Goal: Navigation & Orientation: Find specific page/section

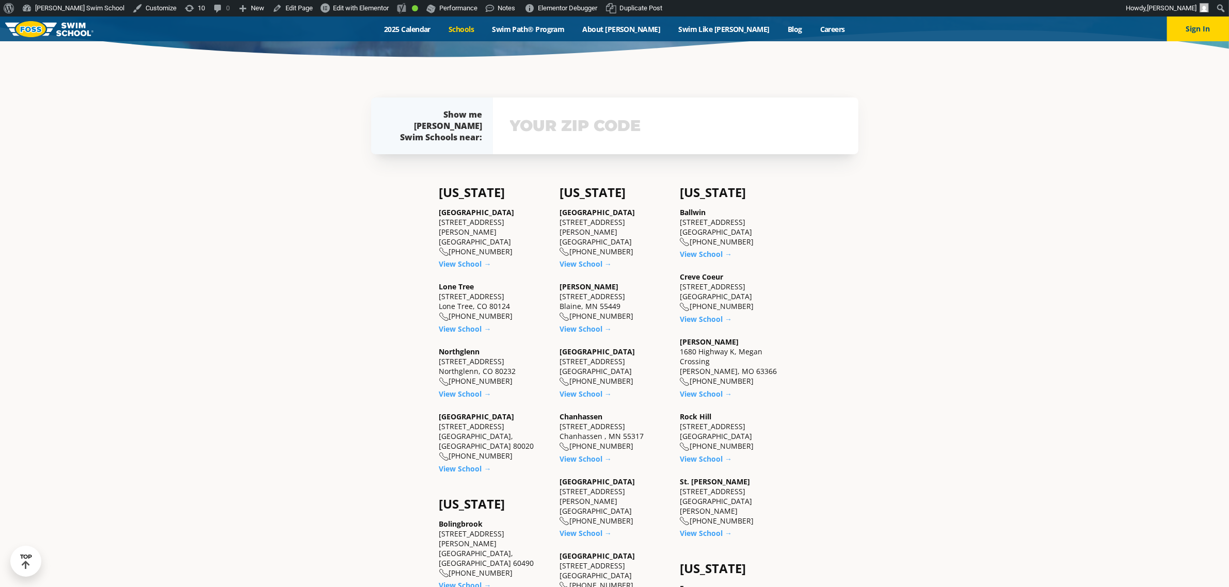
scroll to position [387, 0]
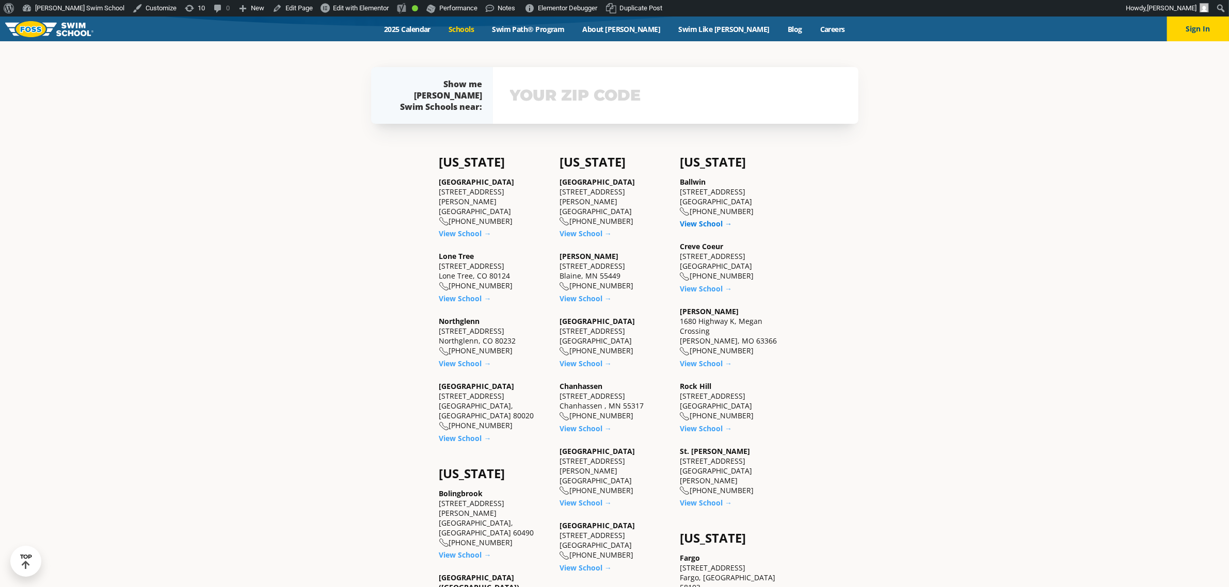
click at [717, 220] on link "View School →" at bounding box center [706, 224] width 52 height 10
drag, startPoint x: 707, startPoint y: 287, endPoint x: 711, endPoint y: 310, distance: 23.1
click at [708, 289] on link "View School →" at bounding box center [706, 289] width 52 height 10
click at [707, 359] on link "View School →" at bounding box center [706, 364] width 52 height 10
click at [703, 425] on link "View School →" at bounding box center [706, 429] width 52 height 10
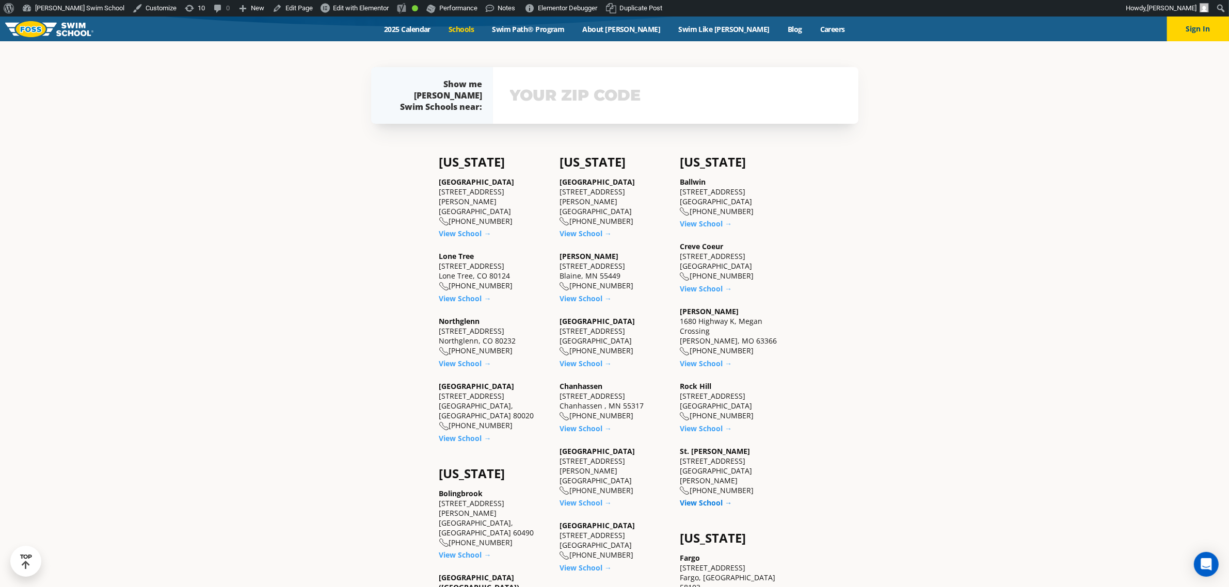
click at [706, 498] on link "View School →" at bounding box center [706, 503] width 52 height 10
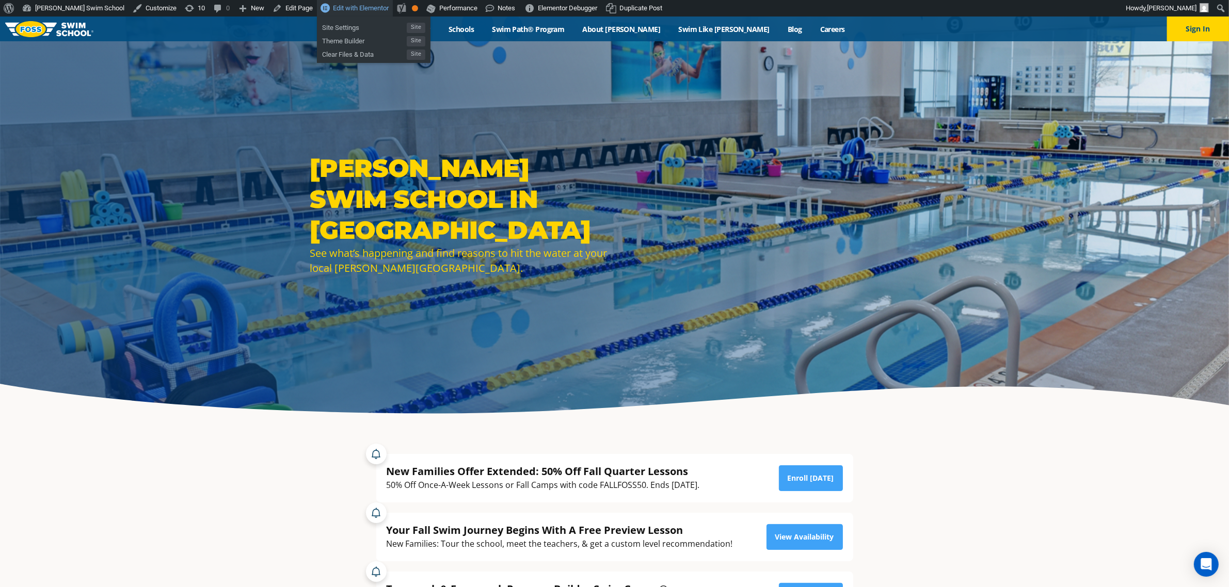
click at [317, 12] on link "Edit with Elementor" at bounding box center [355, 8] width 76 height 17
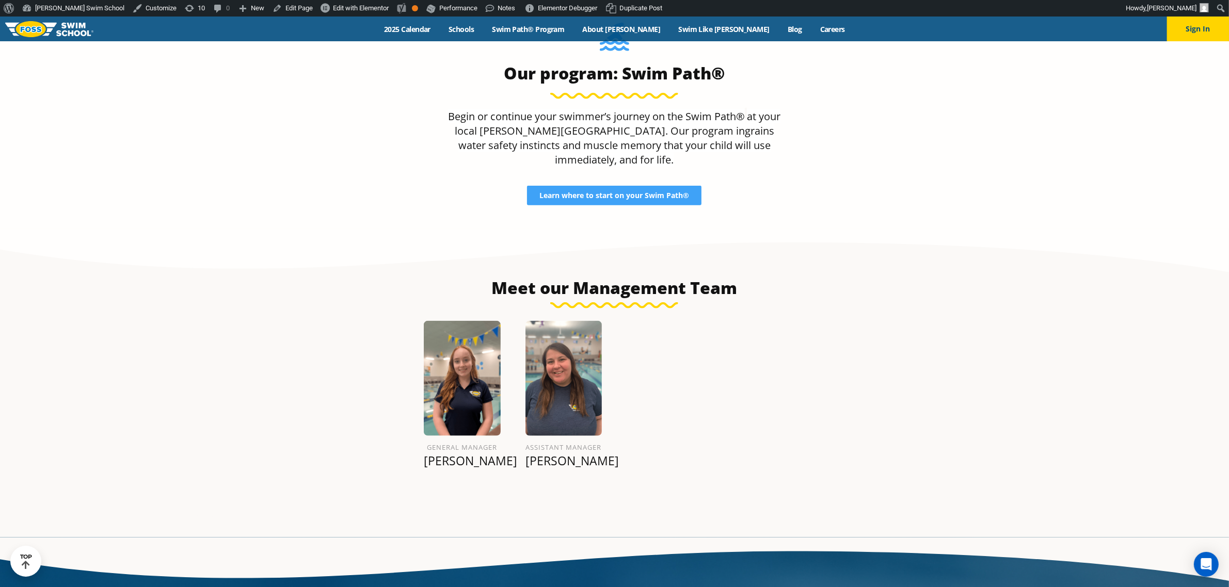
scroll to position [1147, 0]
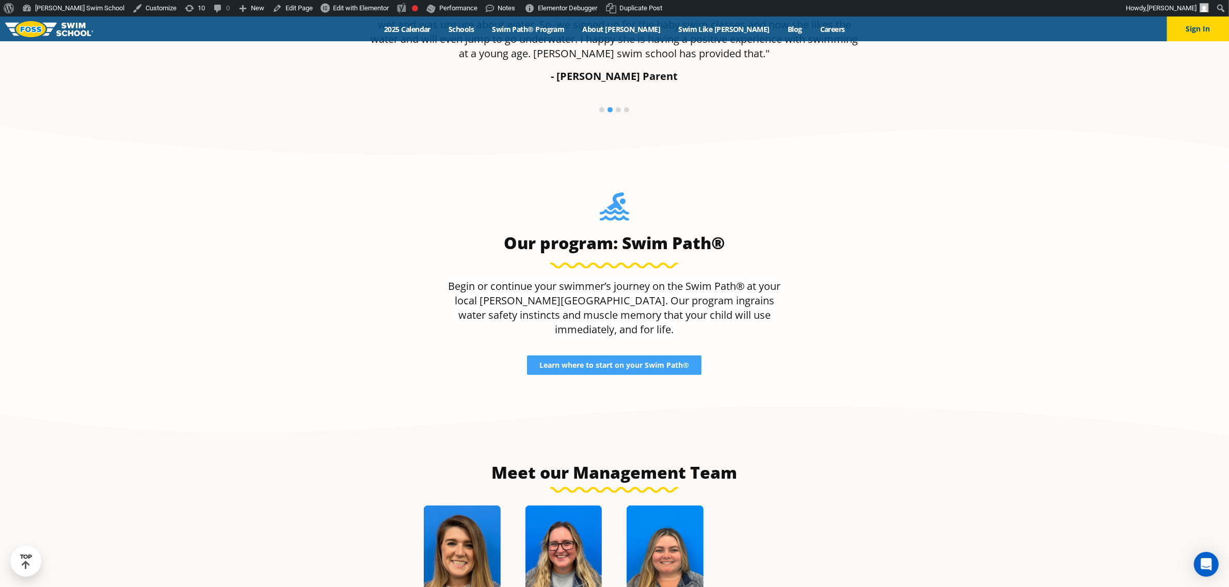
scroll to position [1161, 0]
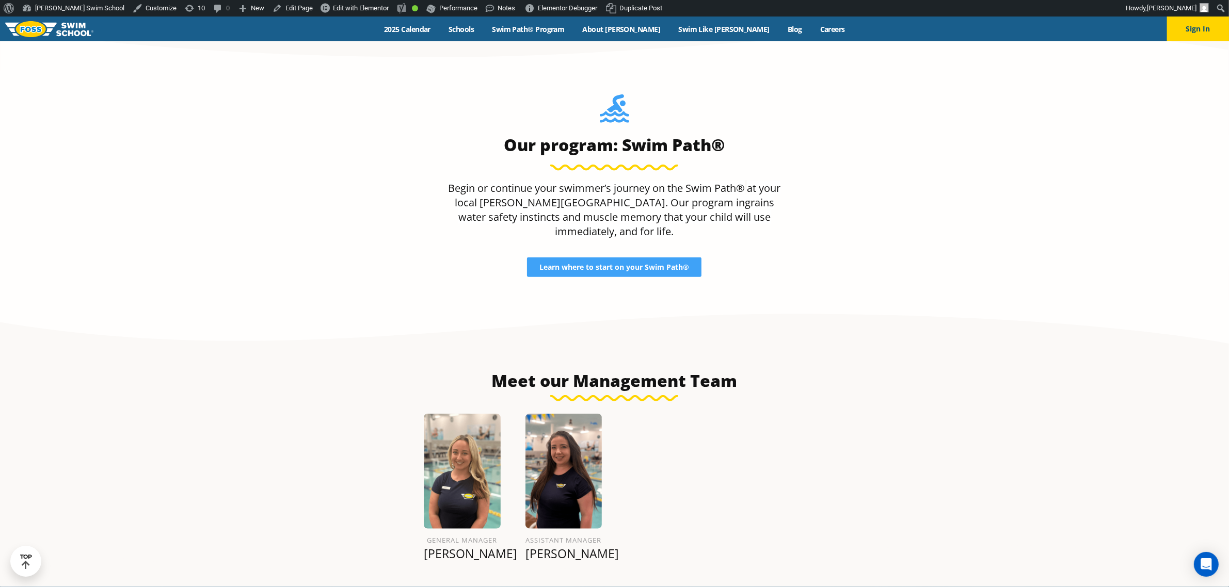
scroll to position [1226, 0]
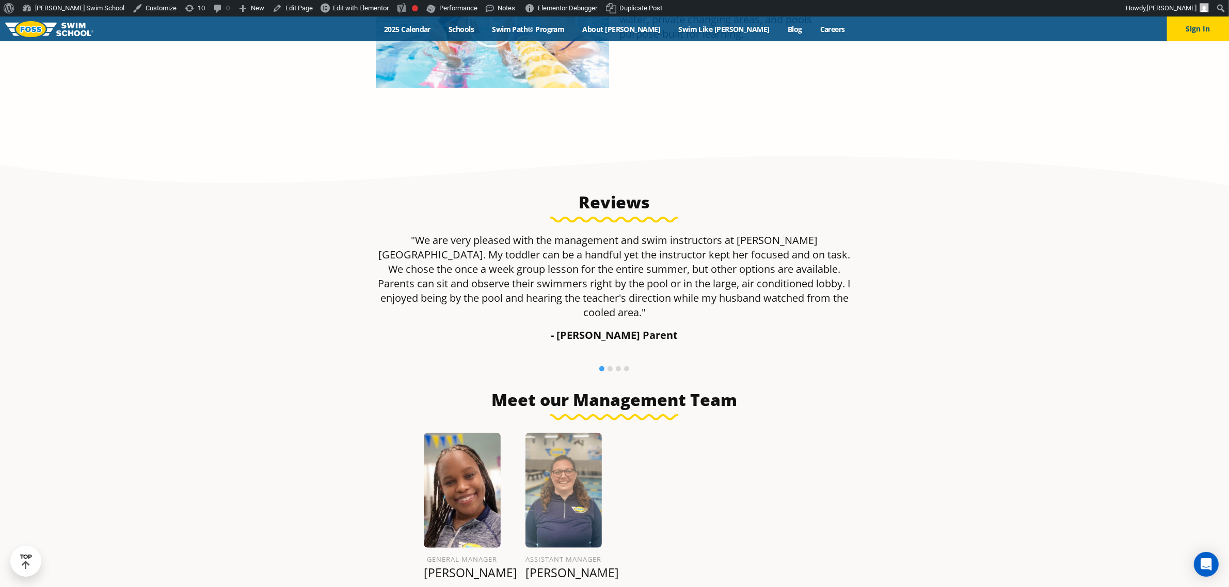
scroll to position [1097, 0]
